Goal: Browse casually

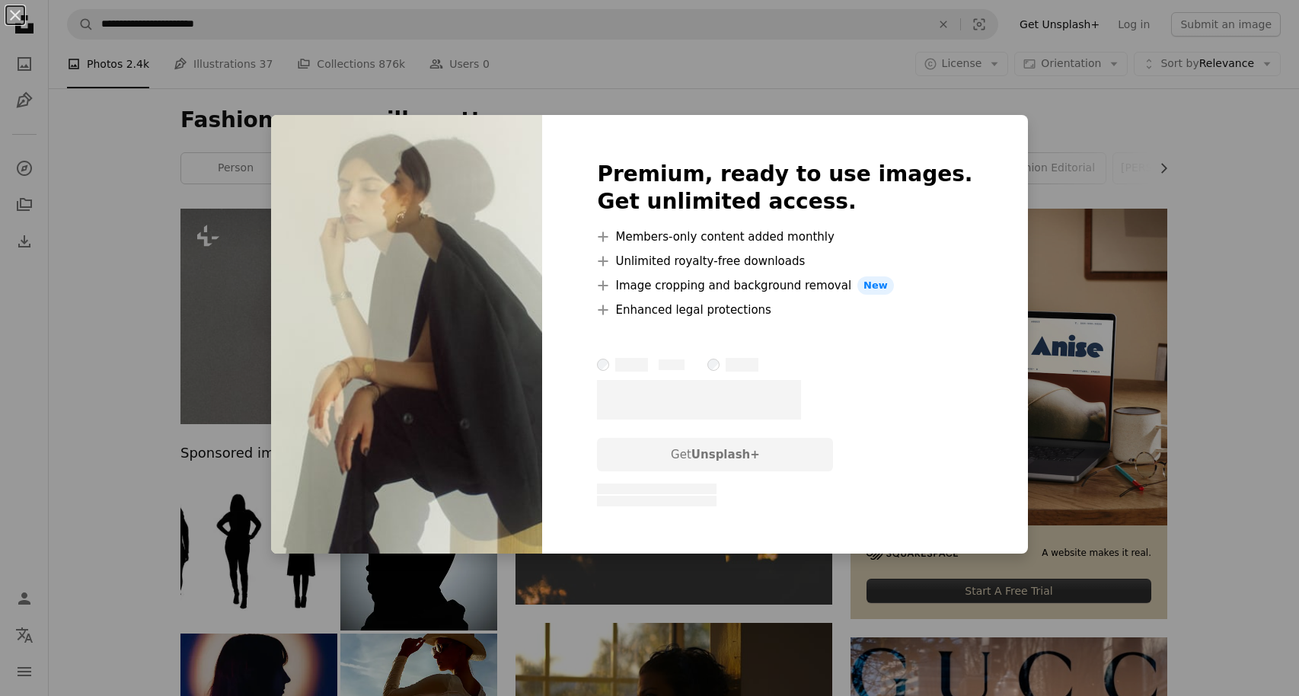
scroll to position [7981, 0]
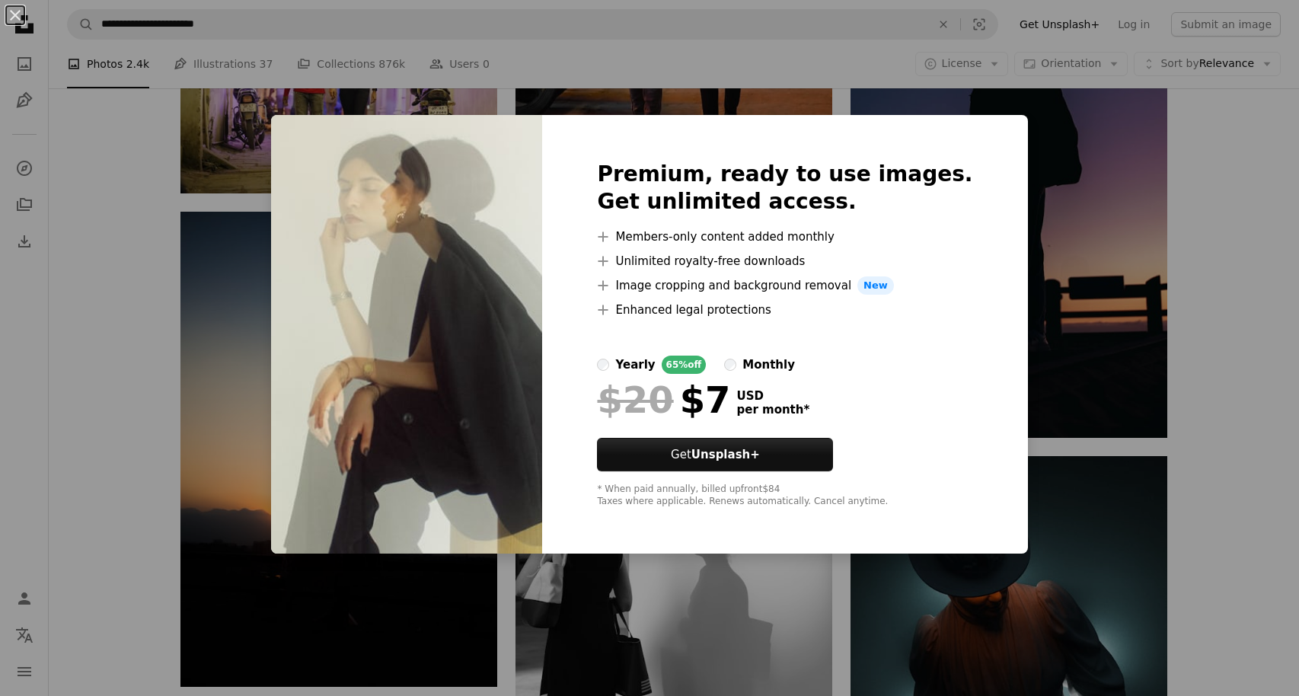
click at [1081, 279] on div "An X shape Premium, ready to use images. Get unlimited access. A plus sign Memb…" at bounding box center [649, 348] width 1299 height 696
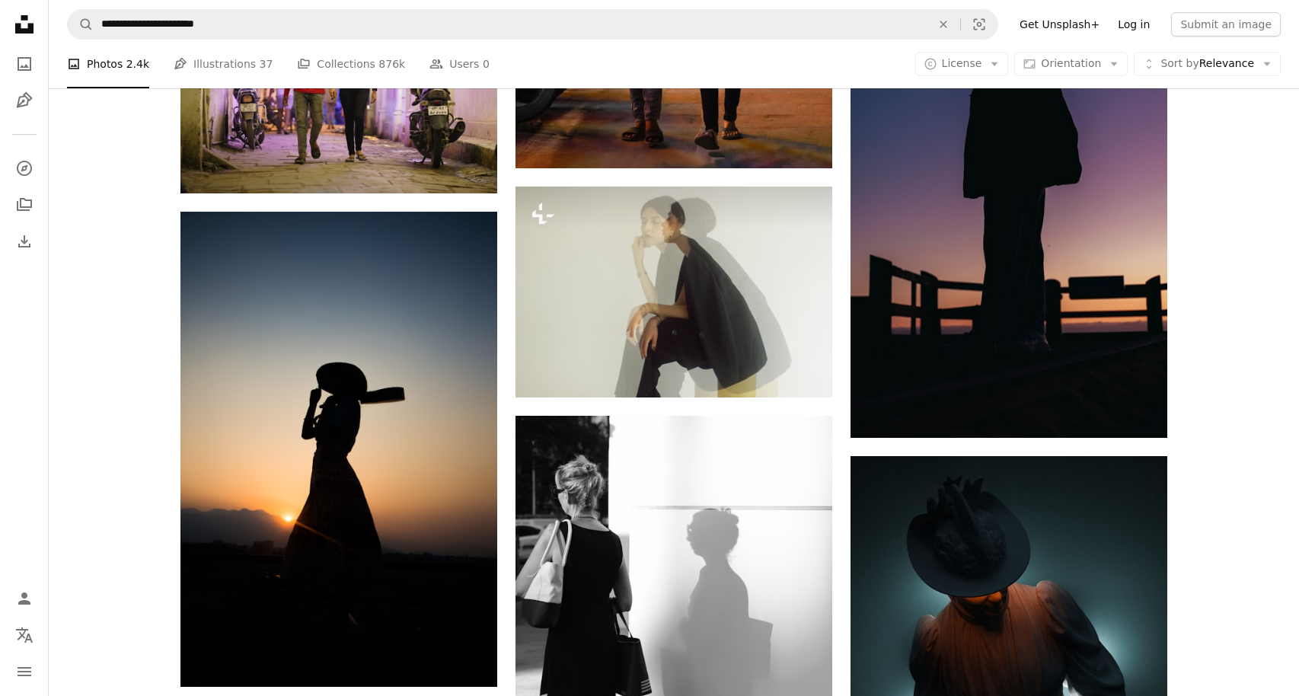
click at [1147, 23] on link "Log in" at bounding box center [1134, 24] width 50 height 24
